Goal: Task Accomplishment & Management: Use online tool/utility

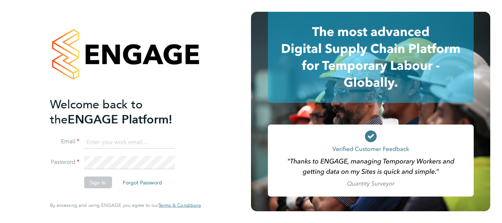
click at [143, 141] on input at bounding box center [129, 142] width 91 height 13
type input "[PERSON_NAME][EMAIL_ADDRESS][PERSON_NAME][DOMAIN_NAME]"
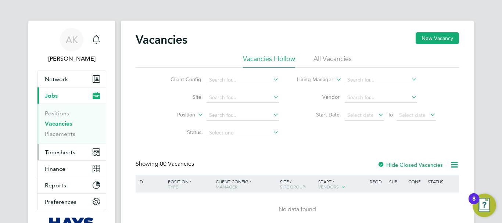
click at [60, 152] on span "Timesheets" at bounding box center [60, 152] width 31 height 7
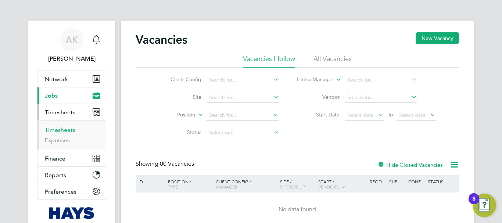
click at [60, 130] on link "Timesheets" at bounding box center [60, 129] width 31 height 7
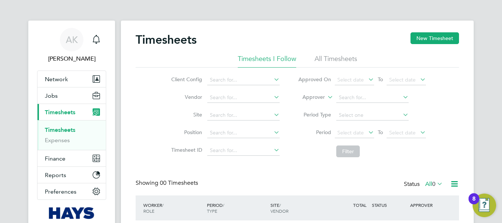
click at [325, 59] on li "All Timesheets" at bounding box center [336, 60] width 43 height 13
click at [268, 58] on li "Timesheets I Follow" at bounding box center [267, 60] width 58 height 13
click at [74, 174] on button "Reports" at bounding box center [71, 175] width 68 height 16
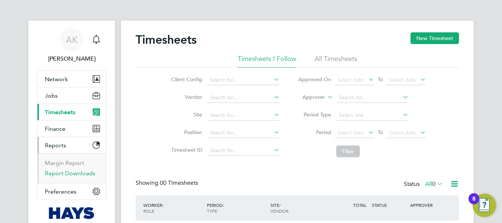
click at [80, 172] on link "Report Downloads" at bounding box center [70, 173] width 50 height 7
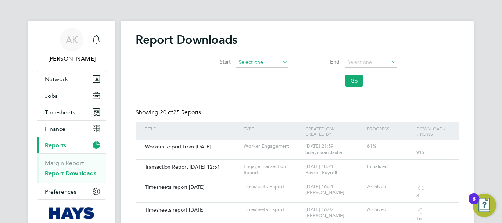
click at [273, 60] on input at bounding box center [262, 62] width 52 height 10
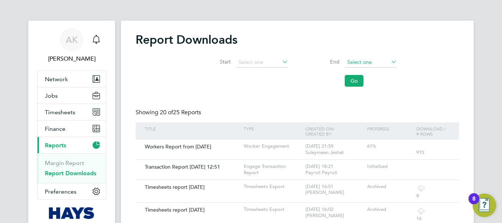
click at [384, 62] on input at bounding box center [371, 62] width 52 height 10
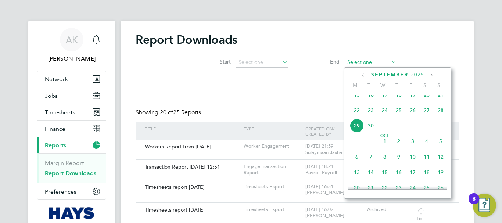
click at [384, 62] on input at bounding box center [371, 62] width 52 height 10
click at [395, 37] on h2 "Report Downloads" at bounding box center [297, 39] width 323 height 15
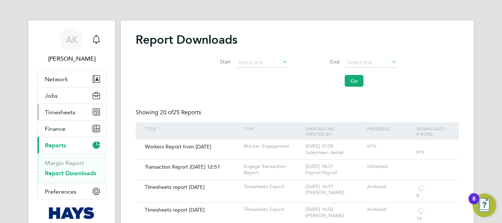
click at [57, 111] on span "Timesheets" at bounding box center [60, 112] width 31 height 7
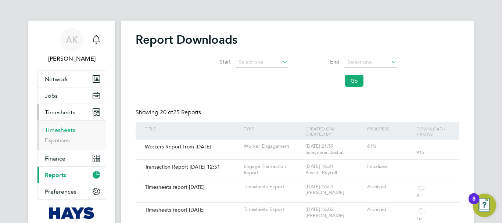
click at [54, 129] on link "Timesheets" at bounding box center [60, 129] width 31 height 7
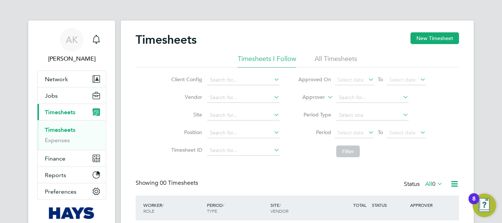
click at [339, 61] on li "All Timesheets" at bounding box center [336, 60] width 43 height 13
click at [401, 97] on icon at bounding box center [401, 97] width 0 height 10
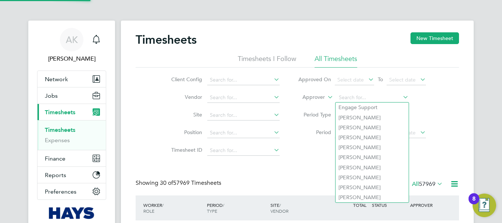
click at [449, 114] on div "Client Config Vendor Site Position Timesheet ID Approved On Select date To Sele…" at bounding box center [297, 114] width 323 height 93
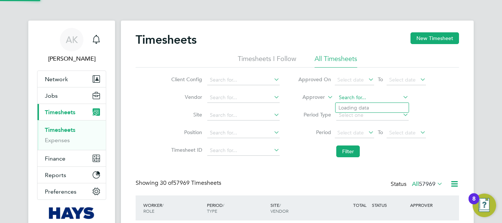
click at [400, 97] on input at bounding box center [372, 98] width 72 height 10
click at [401, 98] on icon at bounding box center [401, 97] width 0 height 10
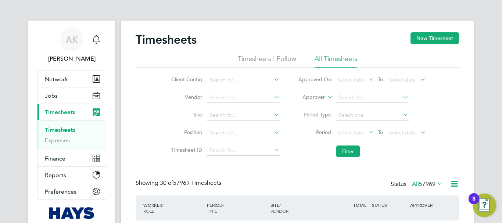
click at [367, 134] on icon at bounding box center [367, 132] width 0 height 10
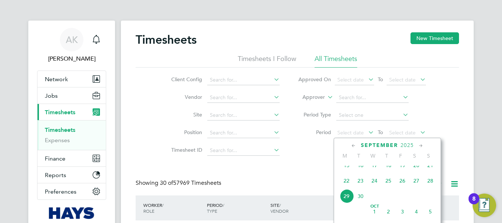
click at [404, 187] on span "26" at bounding box center [402, 181] width 14 height 14
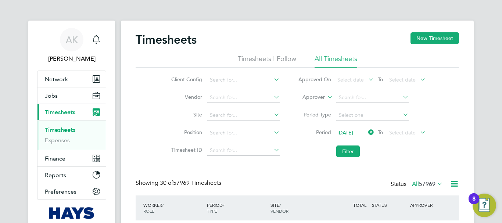
click at [367, 133] on icon at bounding box center [367, 132] width 0 height 10
click at [354, 133] on span "Select date" at bounding box center [350, 132] width 26 height 7
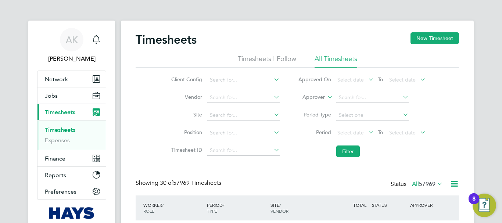
click at [272, 80] on icon at bounding box center [272, 79] width 0 height 10
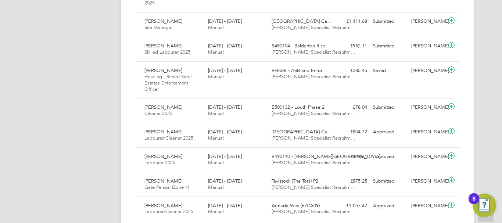
scroll to position [0, 0]
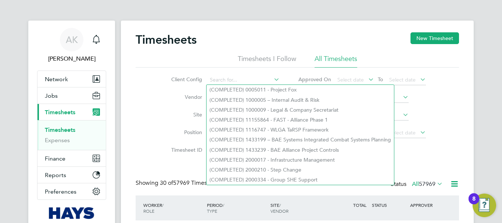
click at [239, 33] on div "Timesheets New Timesheet" at bounding box center [297, 43] width 323 height 22
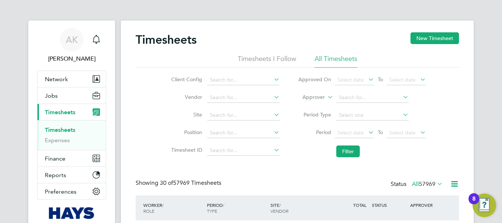
click at [272, 95] on icon at bounding box center [272, 97] width 0 height 10
click at [287, 115] on li "Site" at bounding box center [224, 116] width 129 height 18
click at [401, 112] on icon at bounding box center [401, 115] width 0 height 10
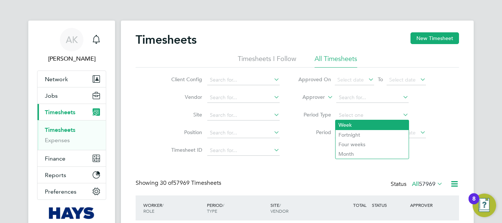
click at [352, 124] on li "Week" at bounding box center [372, 125] width 73 height 10
type input "Week"
click at [352, 124] on li "Week" at bounding box center [372, 125] width 73 height 10
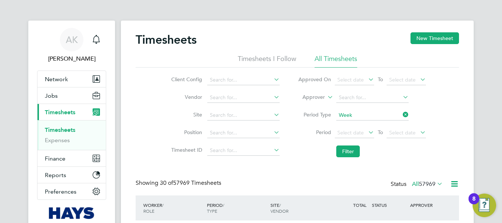
click at [445, 103] on div "Client Config Vendor Site Position Timesheet ID Approved On Select date To Sele…" at bounding box center [297, 114] width 323 height 93
click at [375, 133] on div "Select date To Select date" at bounding box center [380, 133] width 91 height 10
click at [367, 133] on icon at bounding box center [367, 132] width 0 height 10
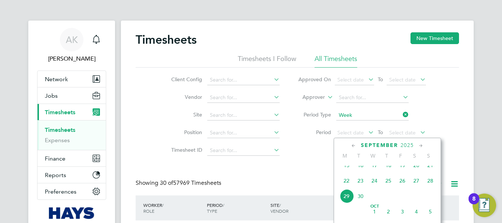
click at [348, 187] on span "22" at bounding box center [347, 181] width 14 height 14
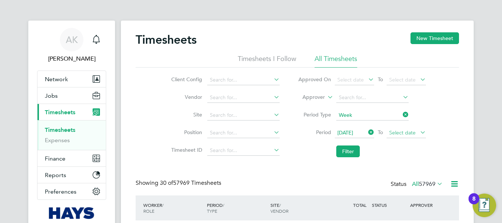
click at [409, 133] on span "Select date" at bounding box center [402, 132] width 26 height 7
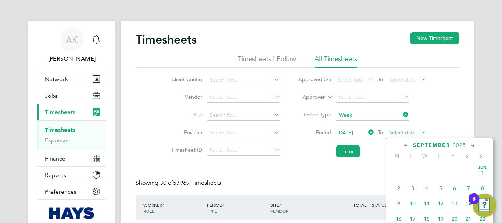
scroll to position [286, 0]
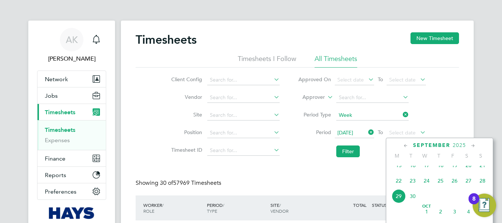
click at [455, 187] on span "26" at bounding box center [455, 181] width 14 height 14
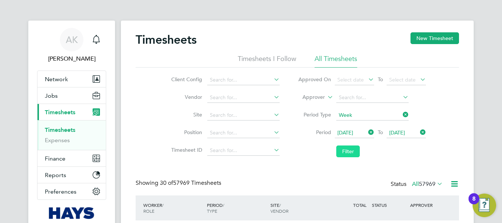
click at [355, 153] on button "Filter" at bounding box center [348, 152] width 24 height 12
click at [151, 111] on div "Client Config Vendor Site Position Timesheet ID Approved On Select date To Sele…" at bounding box center [297, 114] width 323 height 93
click at [56, 174] on span "Reports" at bounding box center [55, 175] width 21 height 7
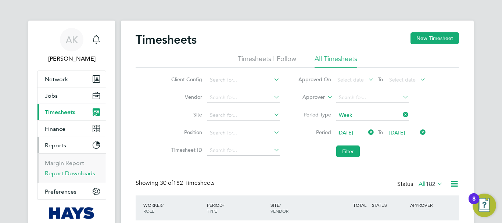
click at [58, 172] on link "Report Downloads" at bounding box center [70, 173] width 50 height 7
